Goal: Navigation & Orientation: Find specific page/section

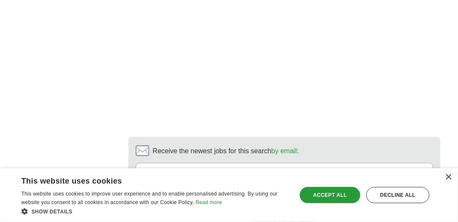
scroll to position [1559, 0]
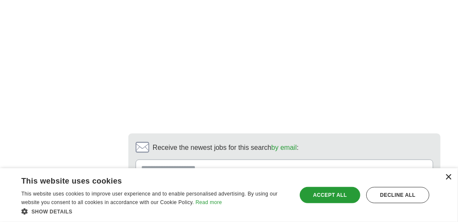
click at [449, 176] on div "×" at bounding box center [448, 177] width 6 height 6
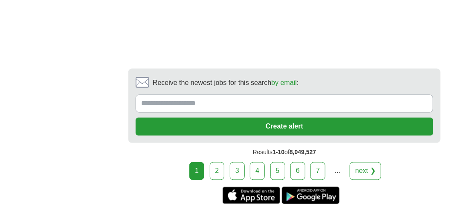
scroll to position [1627, 0]
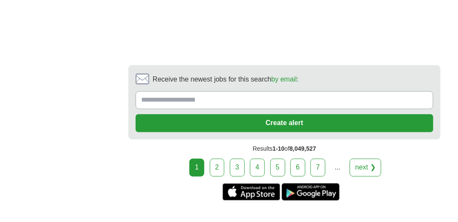
click at [223, 159] on link "2" at bounding box center [217, 168] width 15 height 18
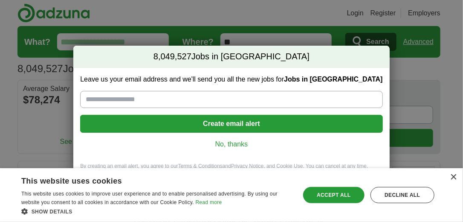
click at [14, 51] on div "8,049,527 Jobs in US Leave us your email address and we'll send you all the new…" at bounding box center [231, 111] width 463 height 222
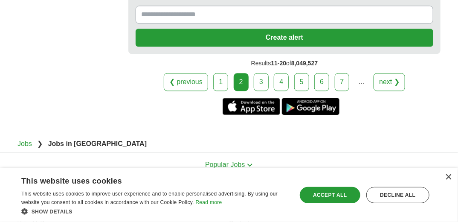
scroll to position [1730, 0]
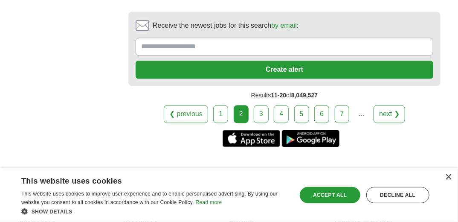
click at [257, 105] on link "3" at bounding box center [261, 114] width 15 height 18
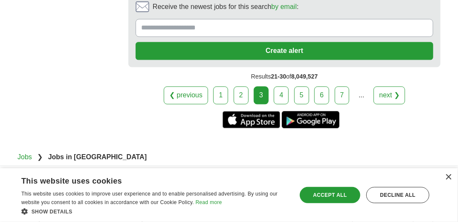
scroll to position [1815, 0]
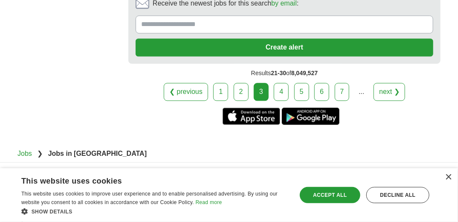
click at [281, 83] on link "4" at bounding box center [281, 92] width 15 height 18
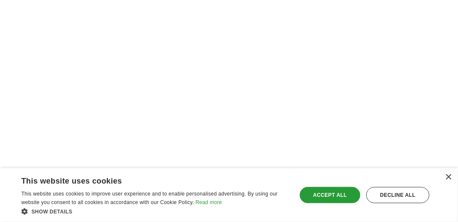
scroll to position [1355, 0]
